Goal: Task Accomplishment & Management: Manage account settings

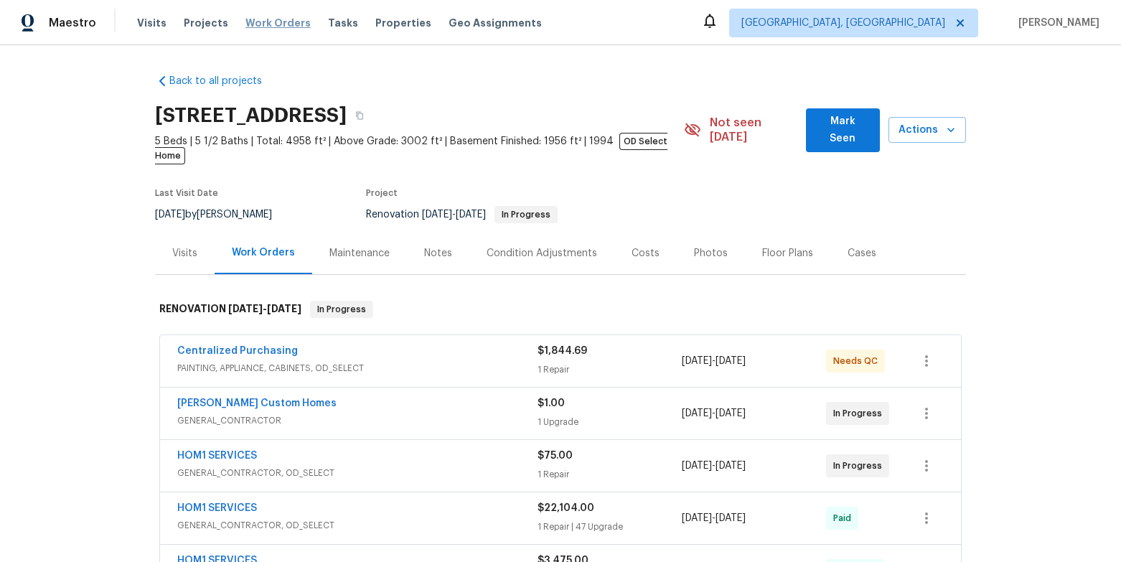
click at [246, 27] on span "Work Orders" at bounding box center [277, 23] width 65 height 14
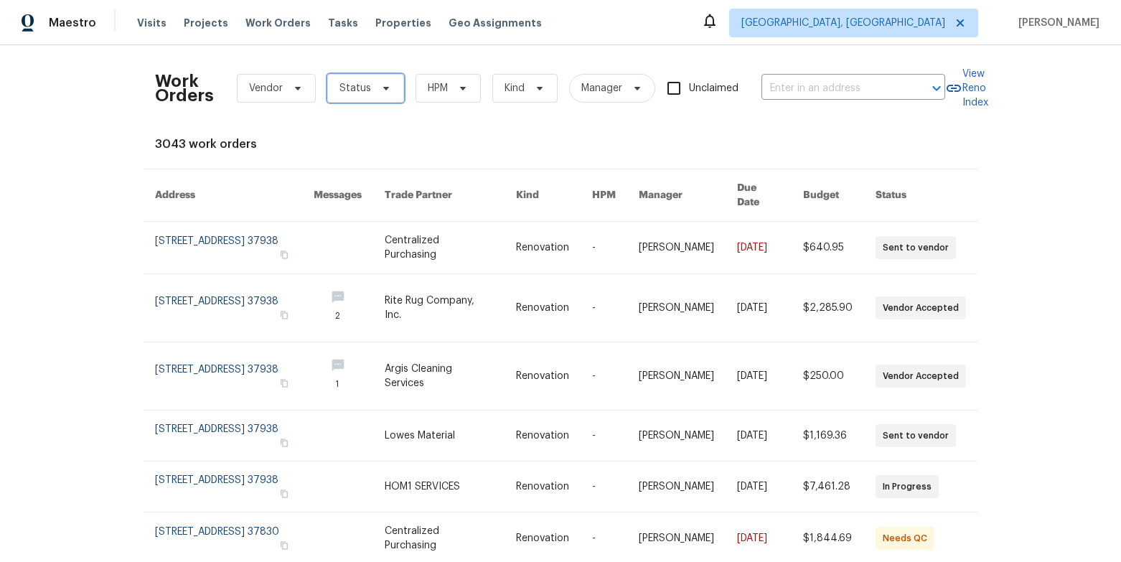
click at [380, 91] on icon at bounding box center [385, 88] width 11 height 11
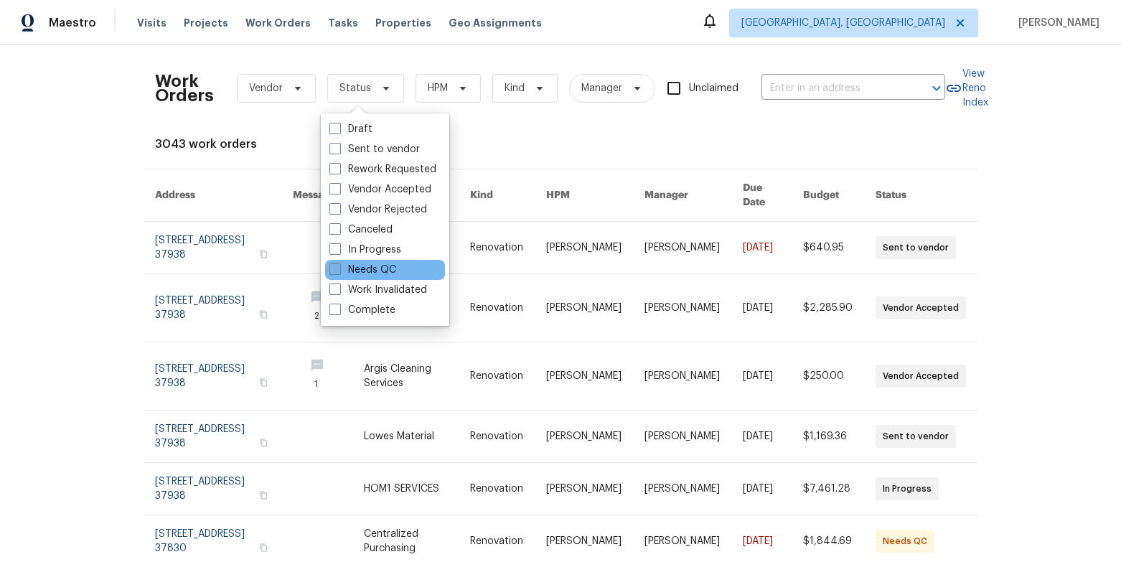
click at [360, 271] on label "Needs QC" at bounding box center [362, 270] width 67 height 14
click at [339, 271] on input "Needs QC" at bounding box center [333, 267] width 9 height 9
checkbox input "true"
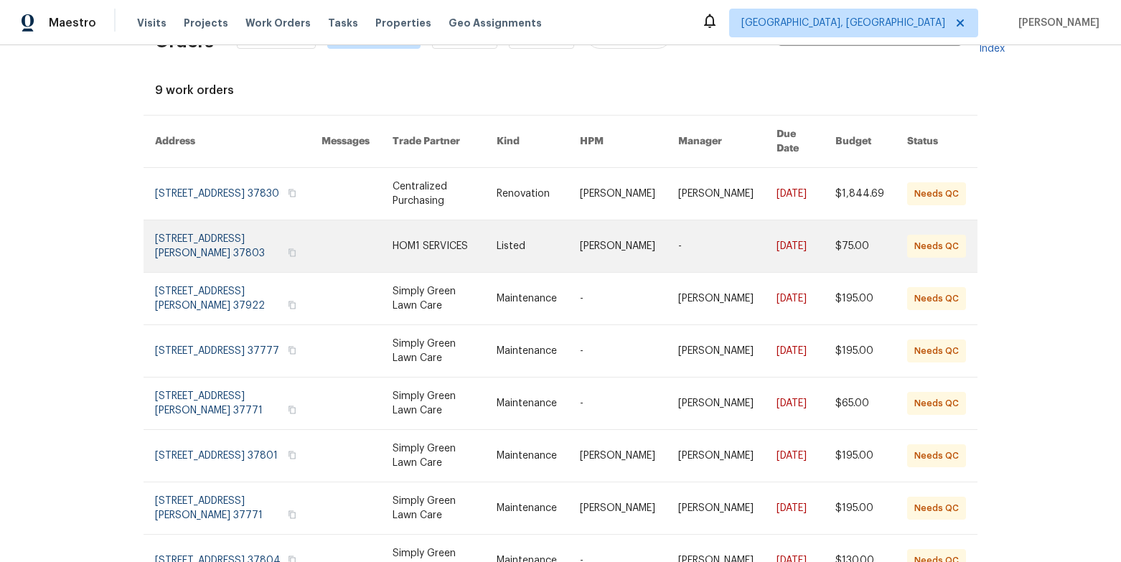
scroll to position [55, 0]
click at [363, 237] on link at bounding box center [356, 246] width 71 height 52
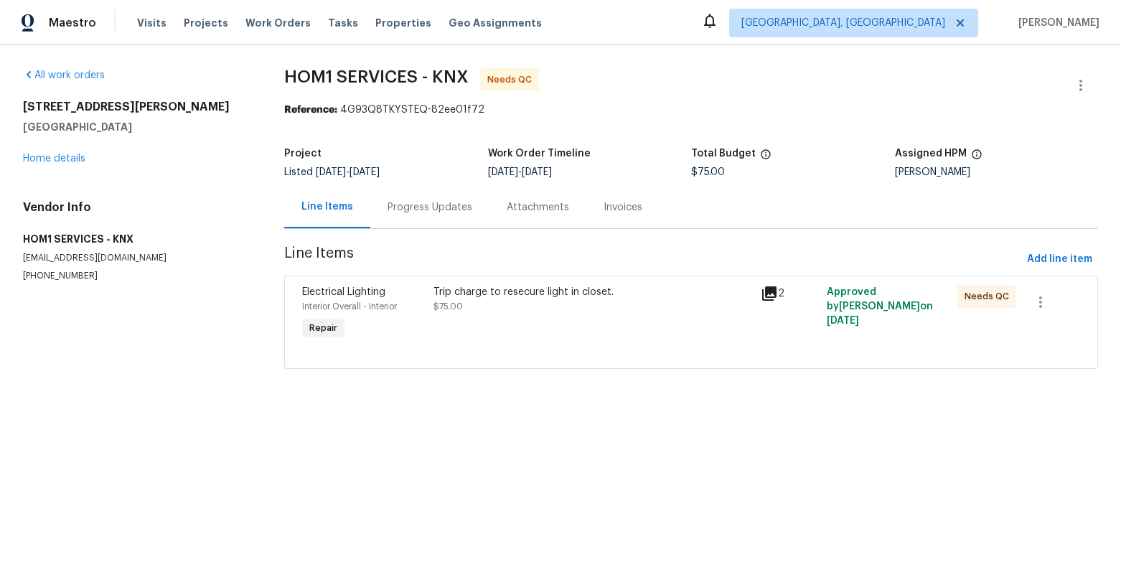
click at [466, 302] on div "Trip charge to resecure light in closet. $75.00" at bounding box center [592, 299] width 319 height 29
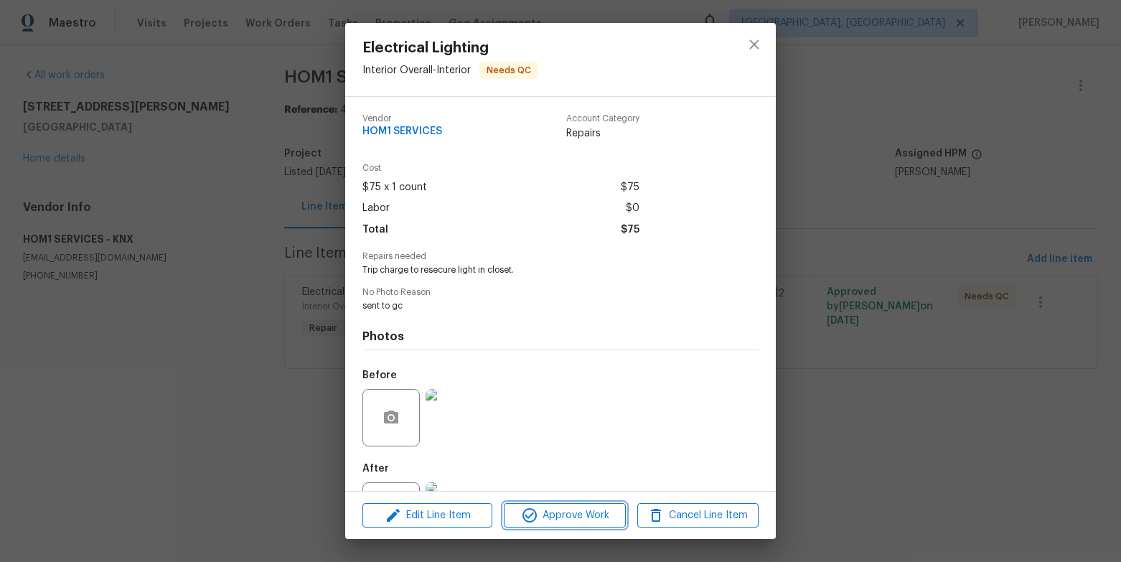
click at [565, 508] on span "Approve Work" at bounding box center [564, 516] width 113 height 18
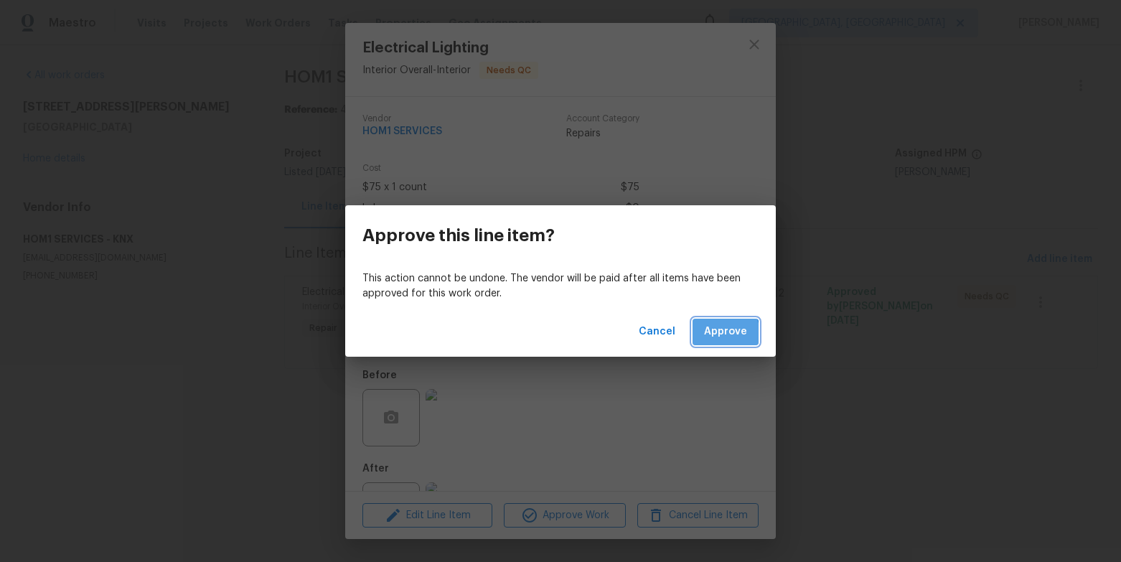
click at [709, 338] on span "Approve" at bounding box center [725, 332] width 43 height 18
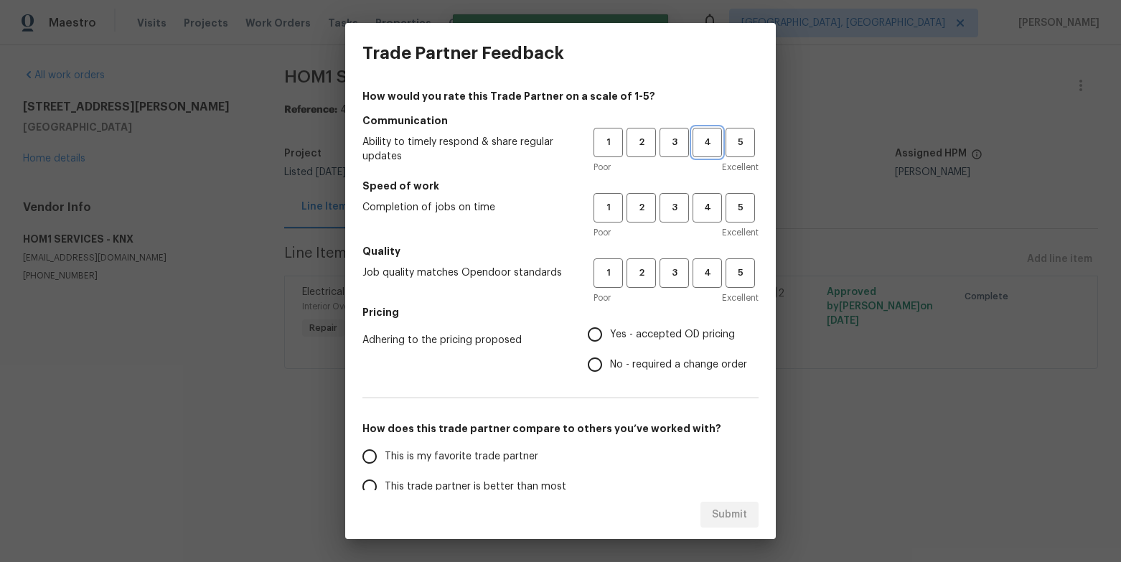
click at [694, 148] on span "4" at bounding box center [707, 142] width 27 height 17
click at [692, 217] on button "4" at bounding box center [706, 207] width 29 height 29
click at [695, 271] on span "4" at bounding box center [707, 273] width 27 height 17
click at [664, 328] on span "Yes - accepted OD pricing" at bounding box center [672, 334] width 125 height 15
click at [610, 328] on input "Yes - accepted OD pricing" at bounding box center [595, 334] width 30 height 30
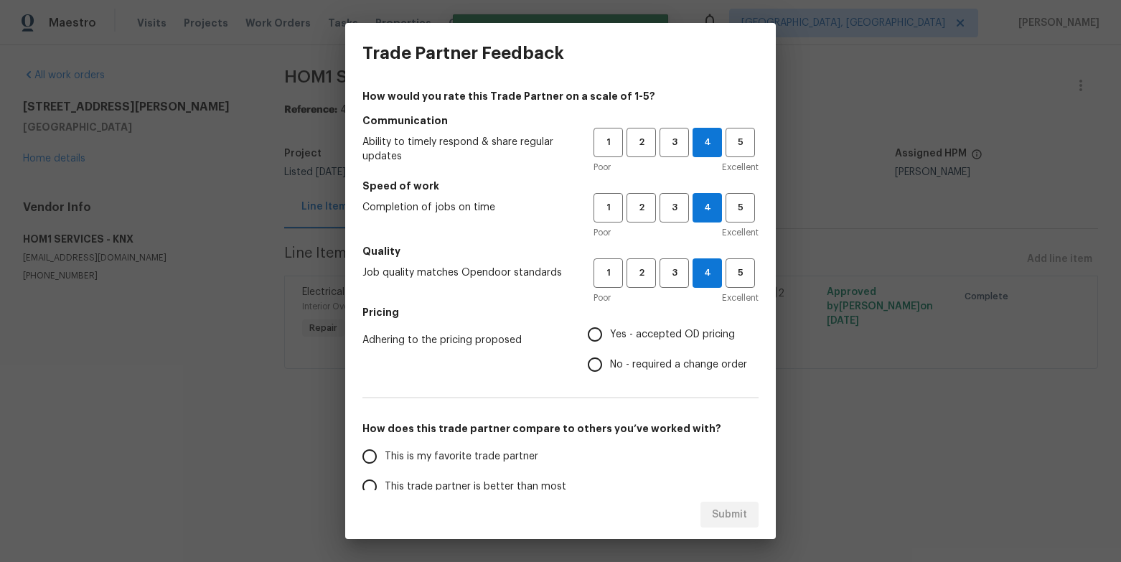
radio input "true"
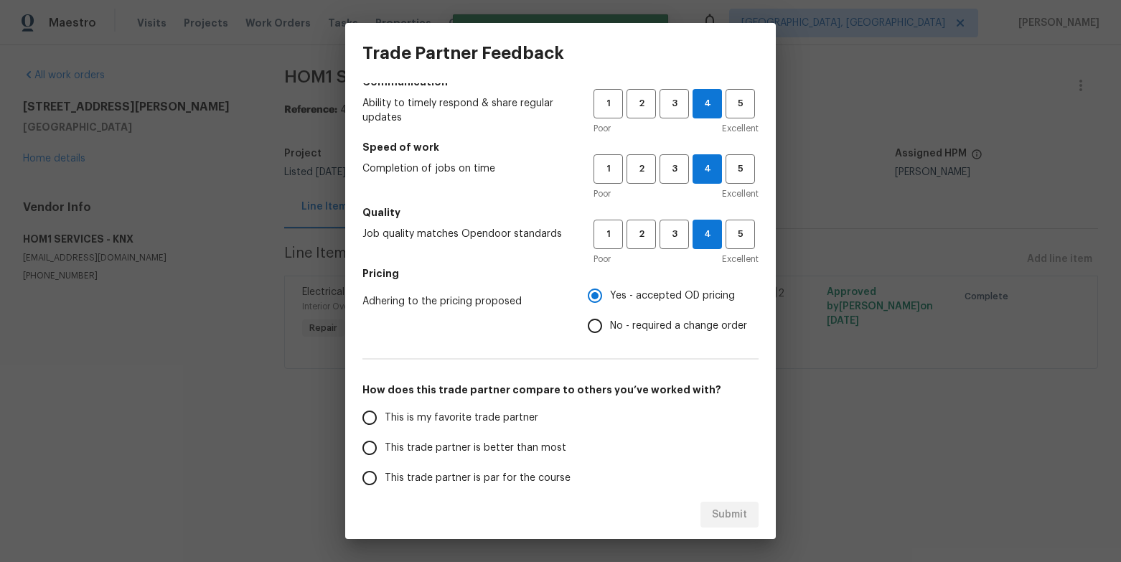
scroll to position [109, 0]
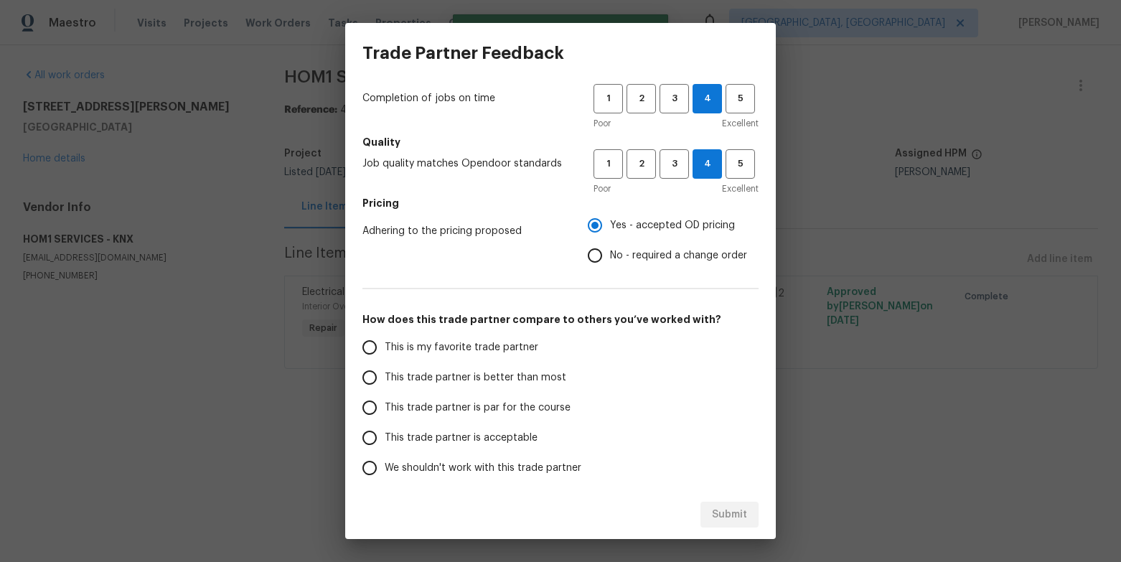
click at [549, 374] on span "This trade partner is better than most" at bounding box center [476, 377] width 182 height 15
click at [385, 374] on input "This trade partner is better than most" at bounding box center [369, 377] width 30 height 30
click at [726, 515] on span "Submit" at bounding box center [729, 515] width 35 height 18
radio input "true"
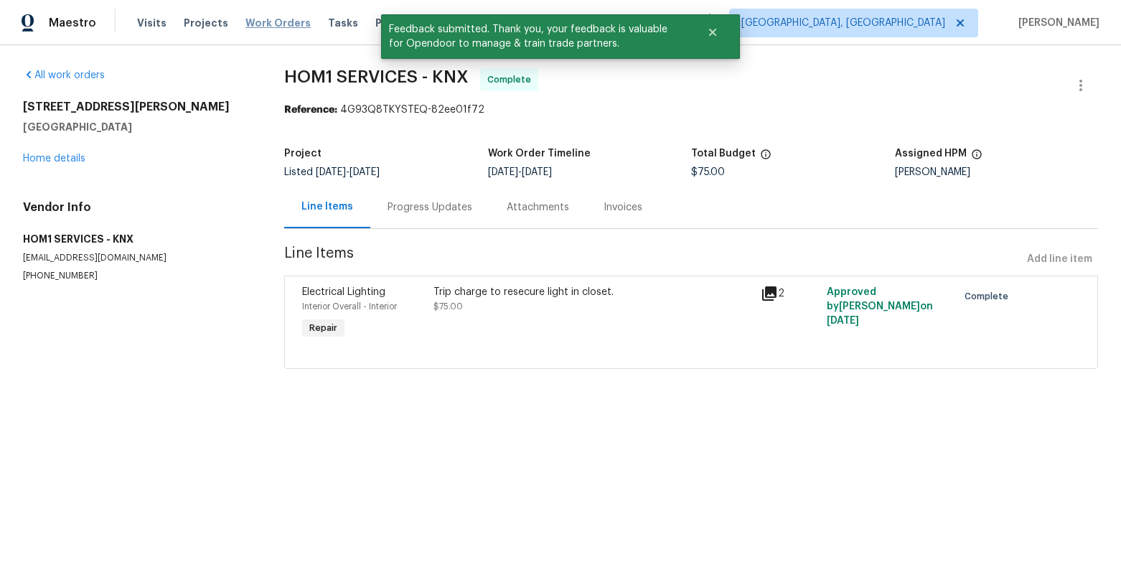
click at [268, 24] on span "Work Orders" at bounding box center [277, 23] width 65 height 14
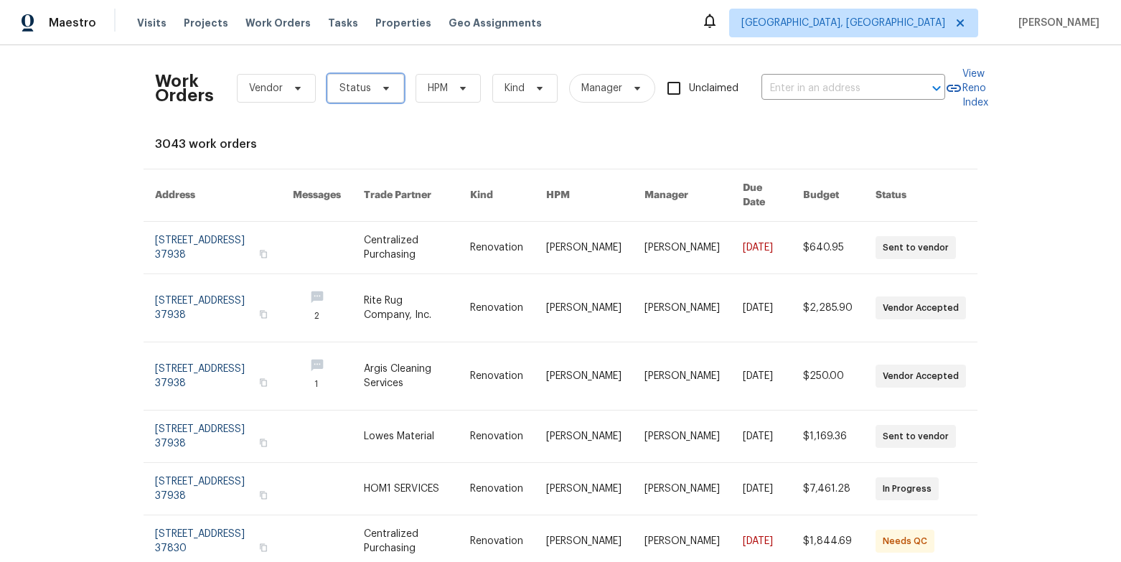
click at [380, 90] on icon at bounding box center [385, 88] width 11 height 11
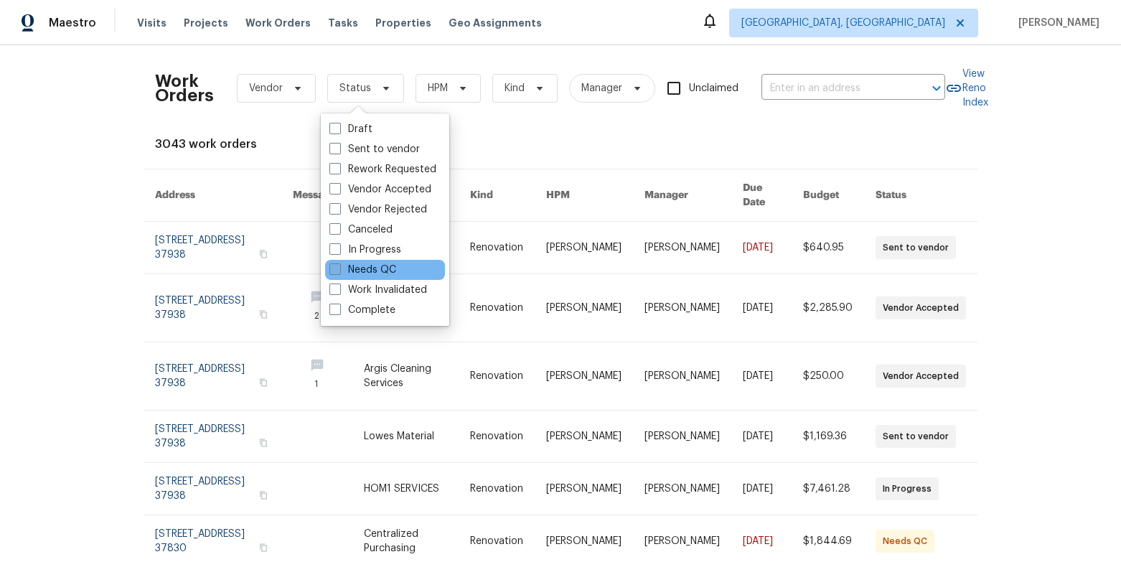
click at [338, 273] on span at bounding box center [334, 268] width 11 height 11
click at [338, 272] on input "Needs QC" at bounding box center [333, 267] width 9 height 9
checkbox input "true"
